Goal: Information Seeking & Learning: Learn about a topic

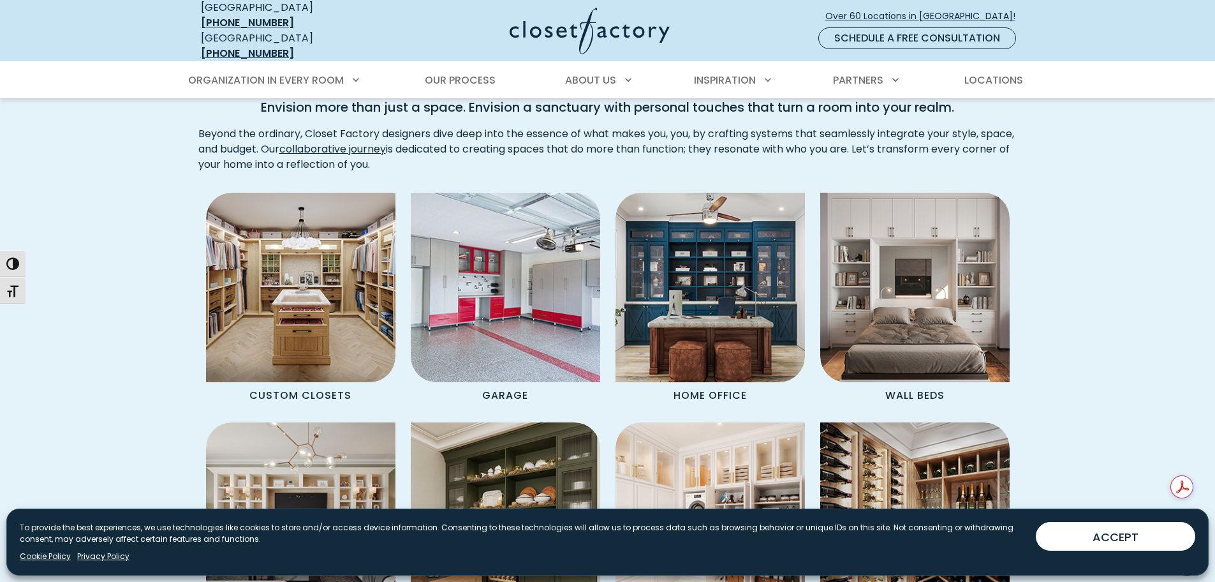
scroll to position [1021, 0]
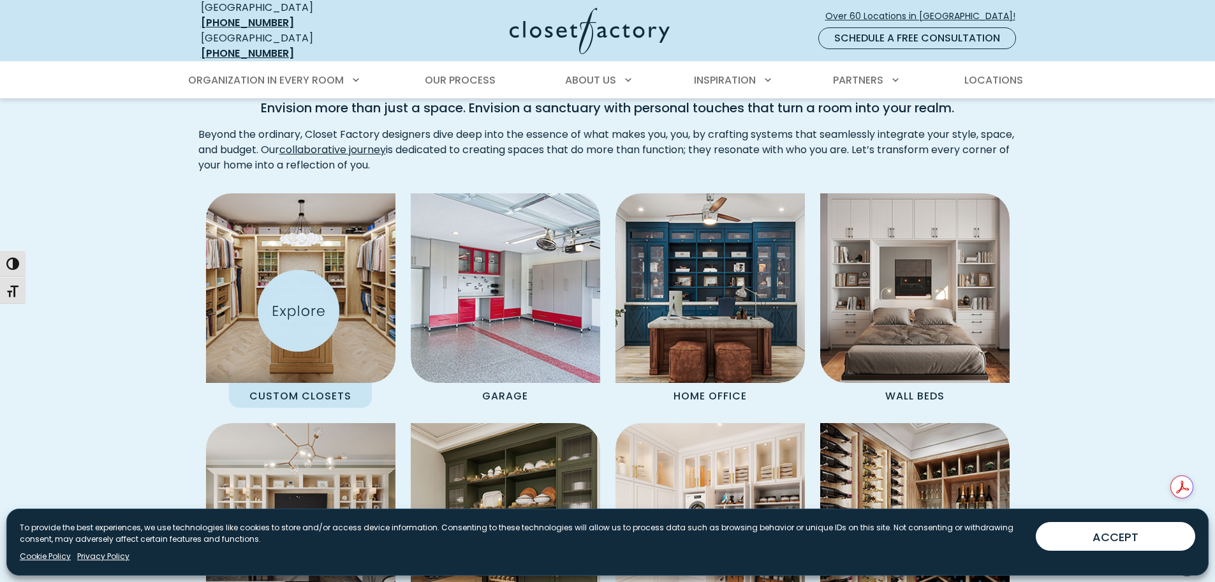
click at [299, 311] on img "Spaces Grid" at bounding box center [300, 288] width 209 height 209
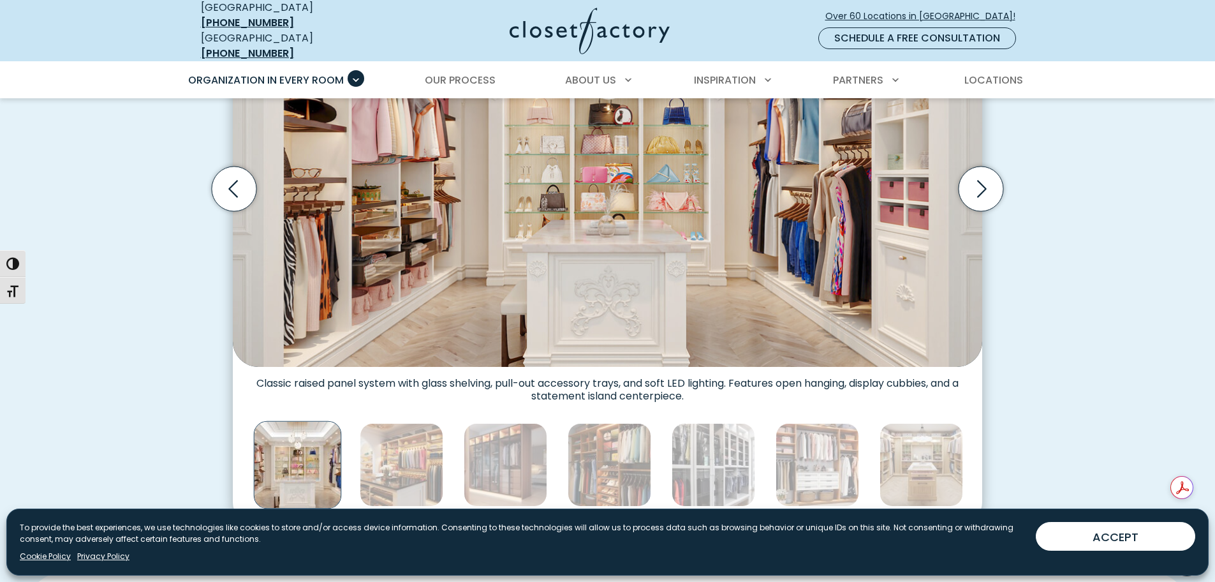
scroll to position [318, 0]
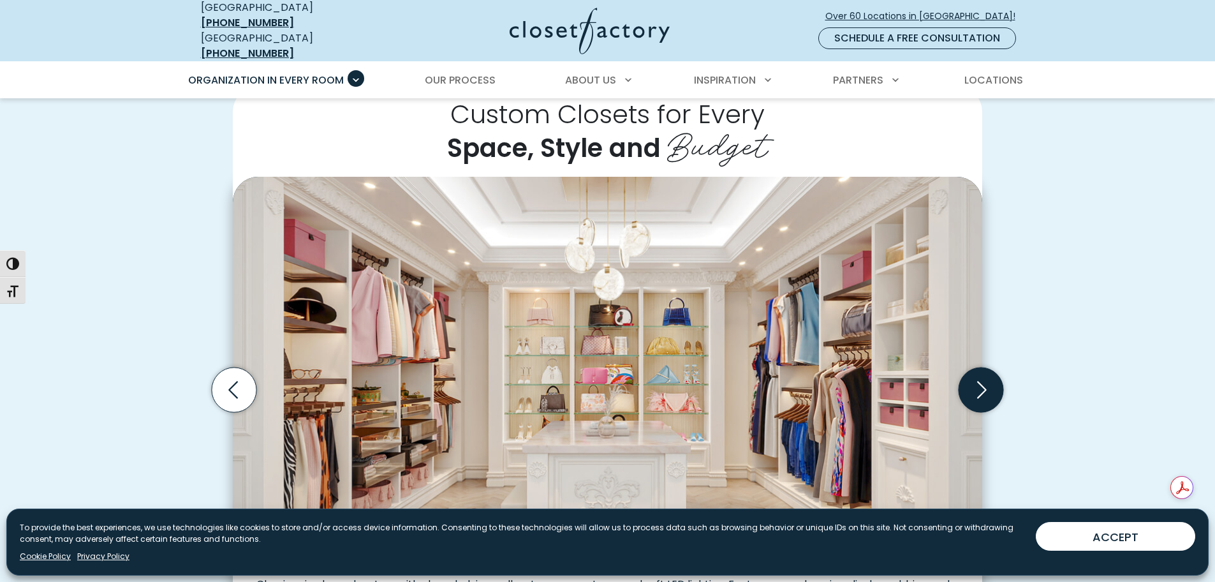
click at [985, 382] on icon "Next slide" at bounding box center [982, 389] width 10 height 17
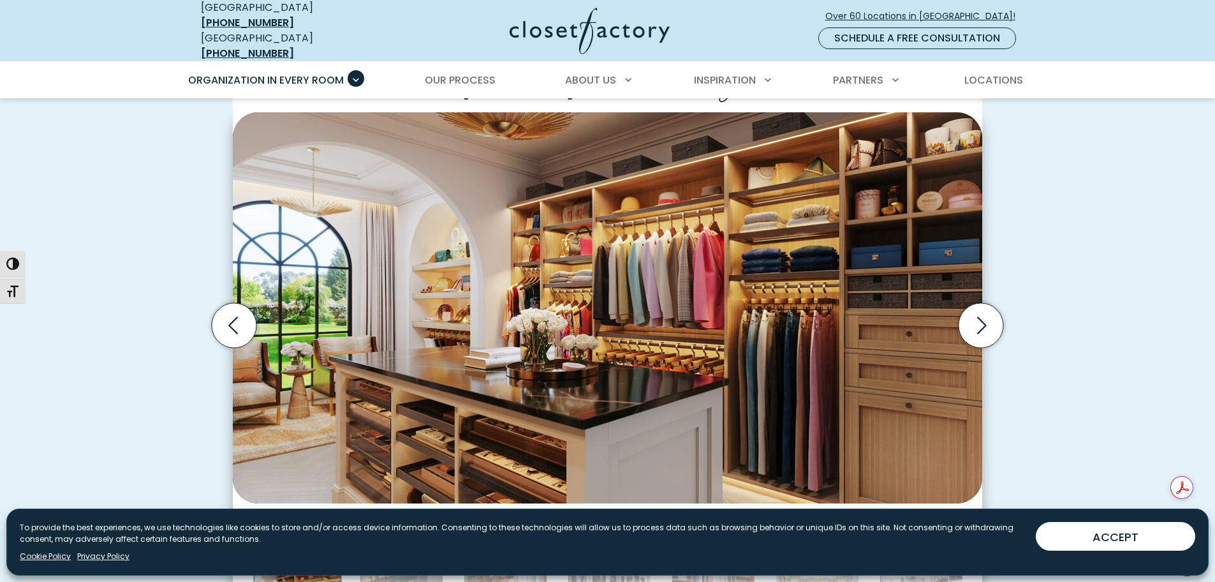
scroll to position [382, 0]
click at [984, 319] on icon "Next slide" at bounding box center [982, 326] width 10 height 17
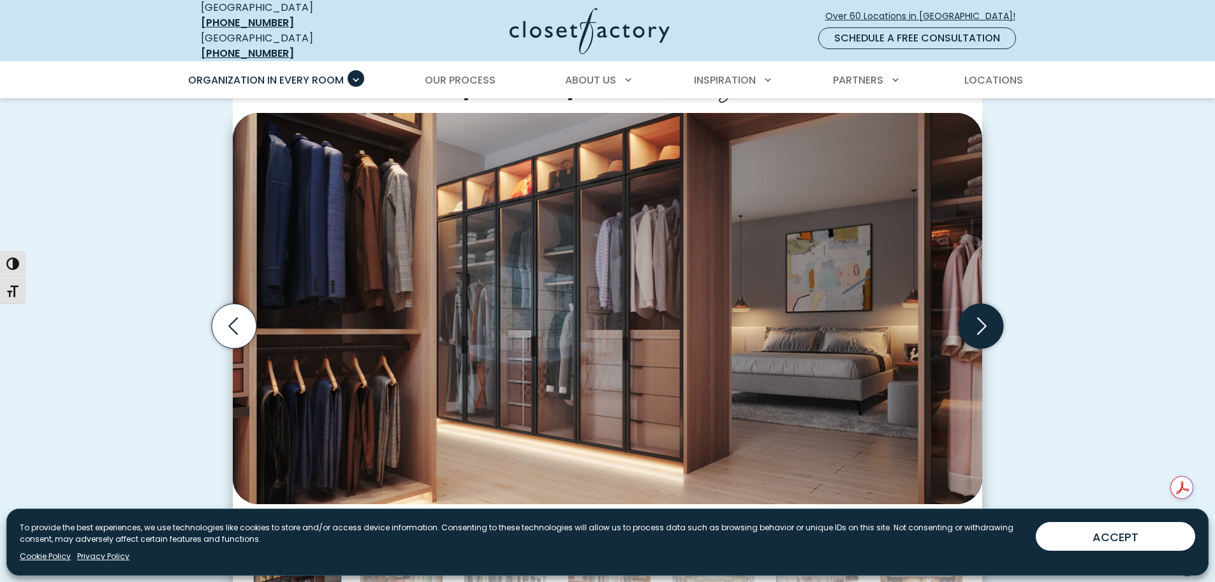
click at [984, 319] on icon "Next slide" at bounding box center [982, 326] width 10 height 17
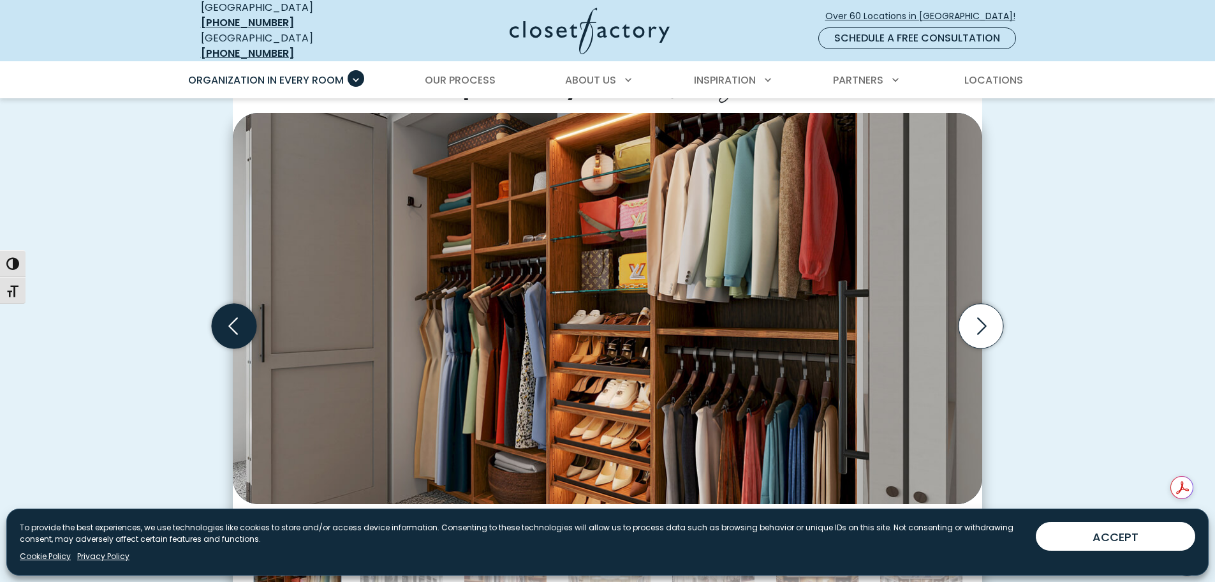
click at [229, 328] on icon "Previous slide" at bounding box center [234, 326] width 45 height 45
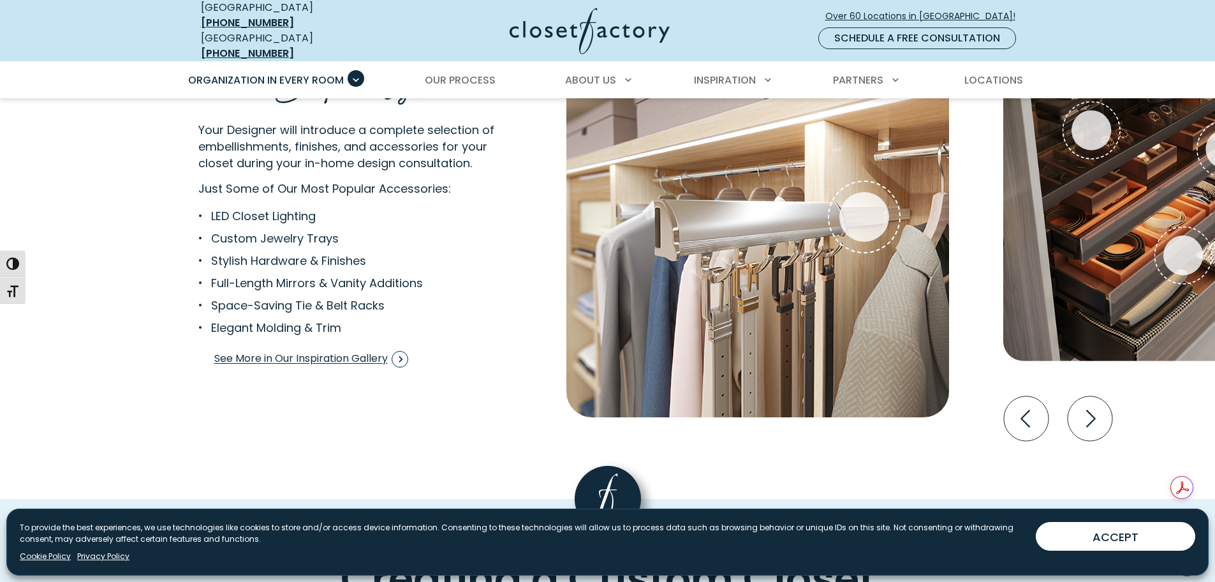
scroll to position [2424, 0]
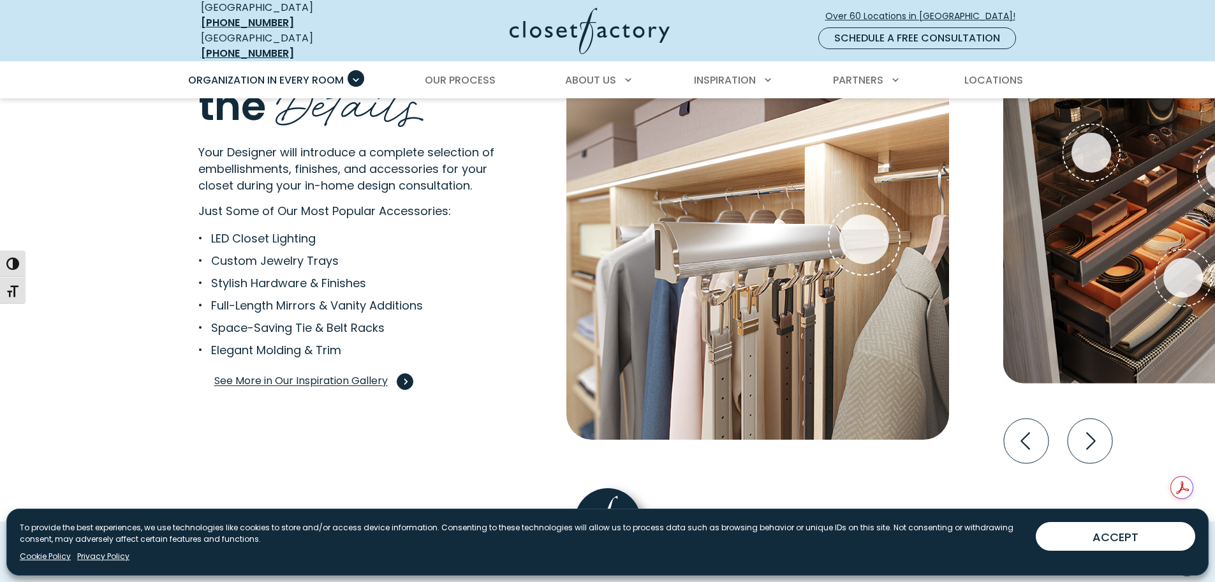
click at [277, 373] on span "See More in Our Inspiration Gallery" at bounding box center [311, 381] width 194 height 17
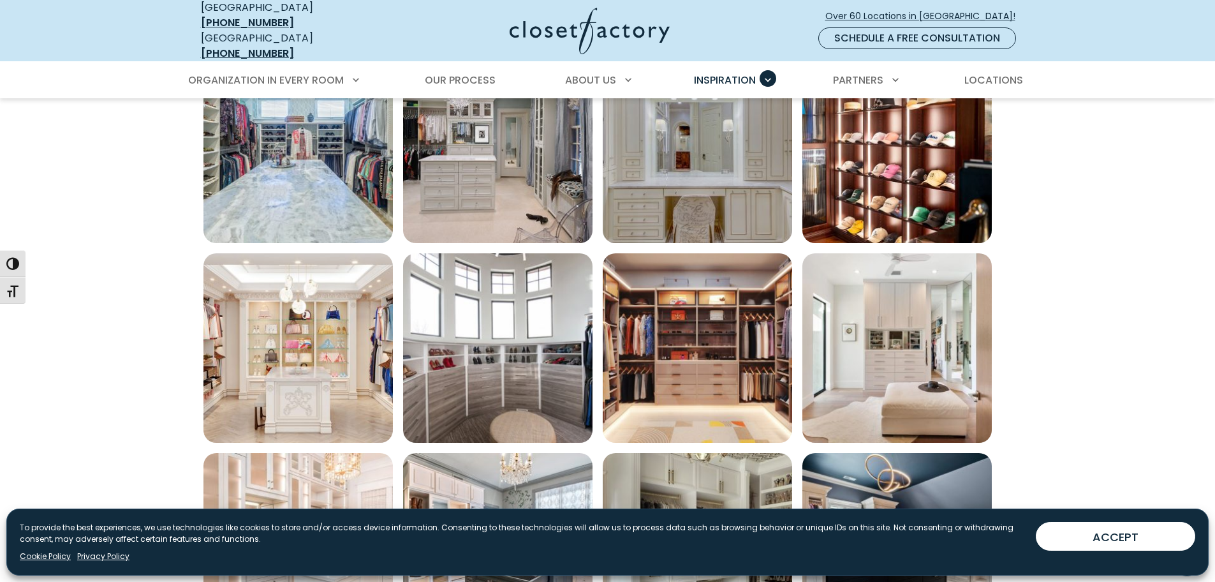
scroll to position [638, 0]
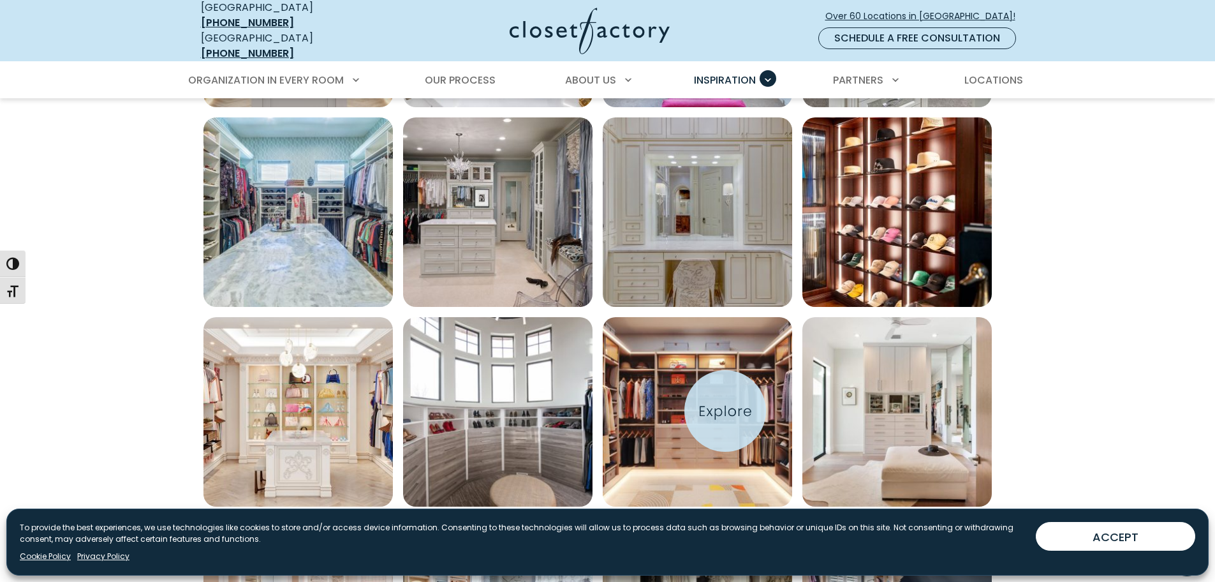
click at [725, 411] on img "Open inspiration gallery to preview enlarged image" at bounding box center [697, 411] width 189 height 189
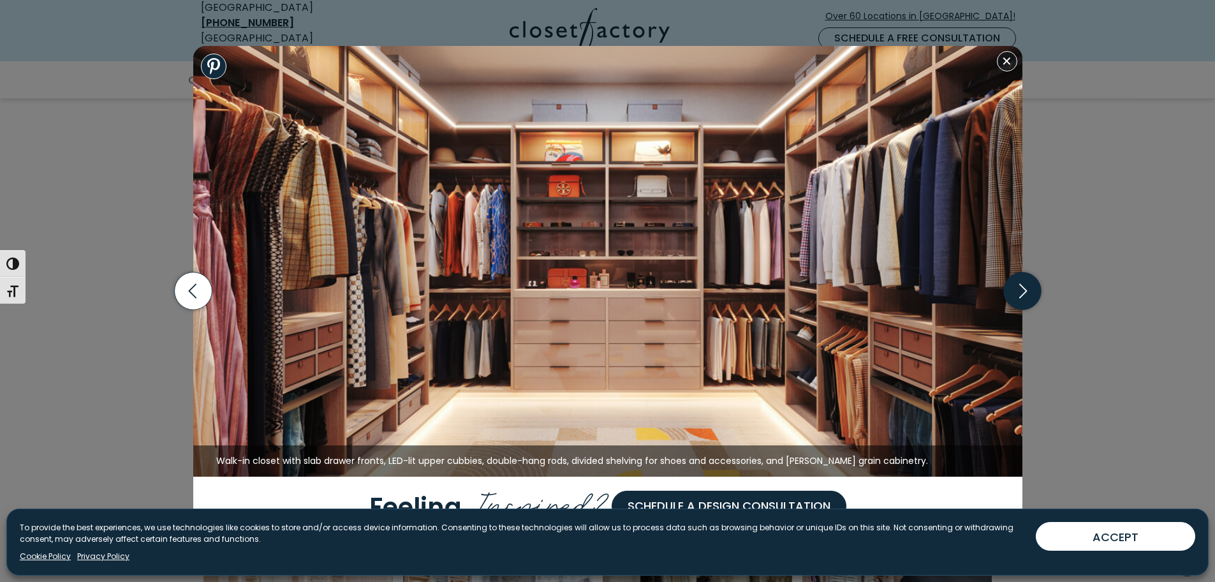
click at [1027, 293] on icon "button" at bounding box center [1022, 291] width 38 height 38
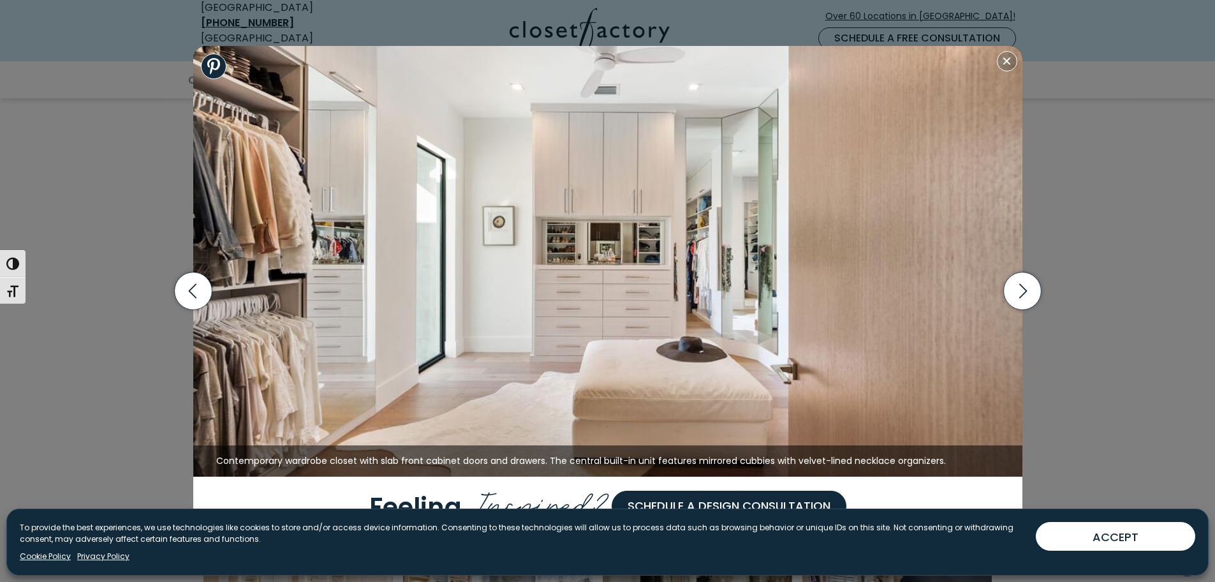
click at [591, 317] on img at bounding box center [607, 261] width 829 height 431
